Goal: Navigation & Orientation: Find specific page/section

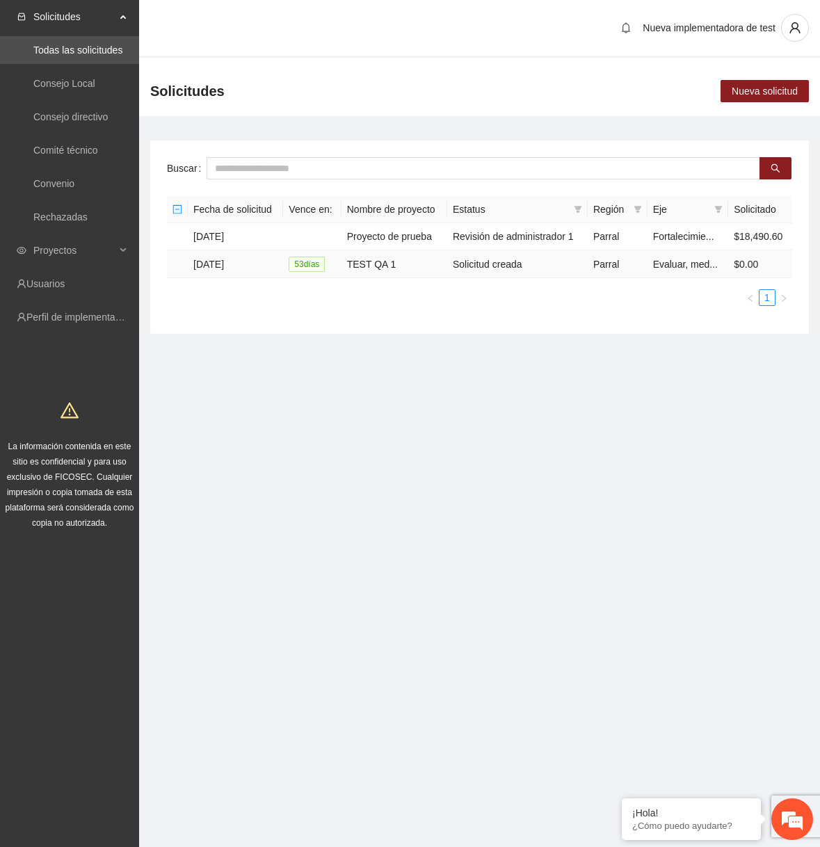
click at [325, 259] on span "53 día s" at bounding box center [306, 263] width 36 height 15
